Goal: Navigation & Orientation: Go to known website

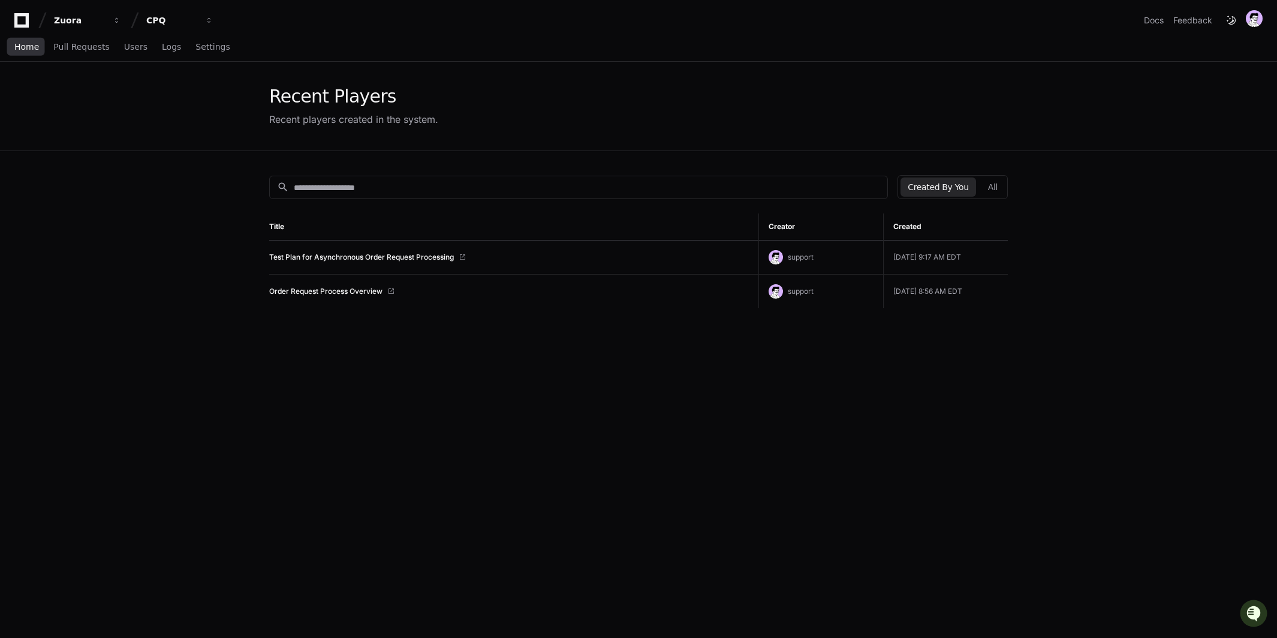
click at [25, 46] on span "Home" at bounding box center [26, 46] width 25 height 7
